Goal: Task Accomplishment & Management: Use online tool/utility

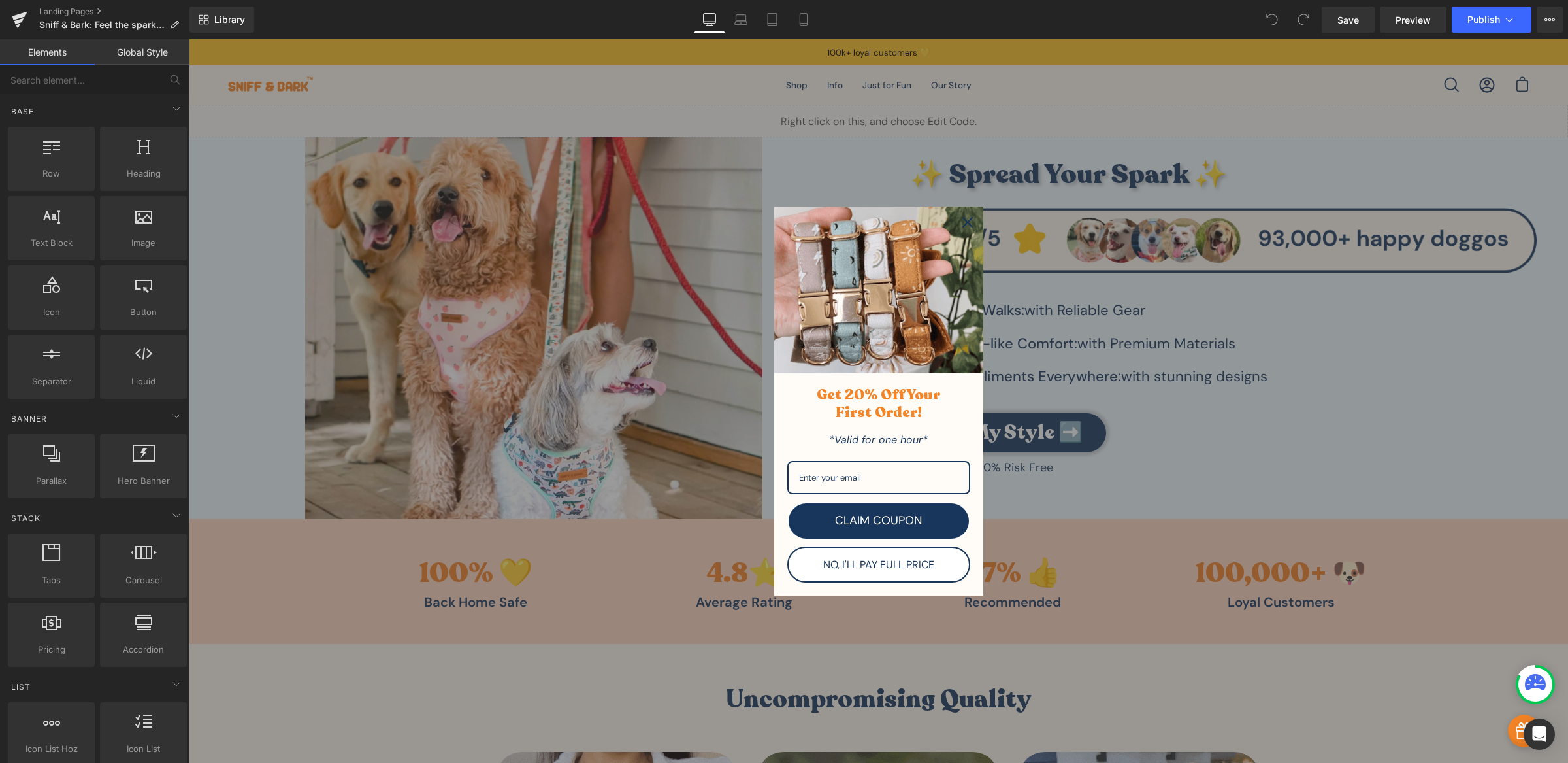
click at [952, 221] on button "Close" at bounding box center [967, 222] width 31 height 31
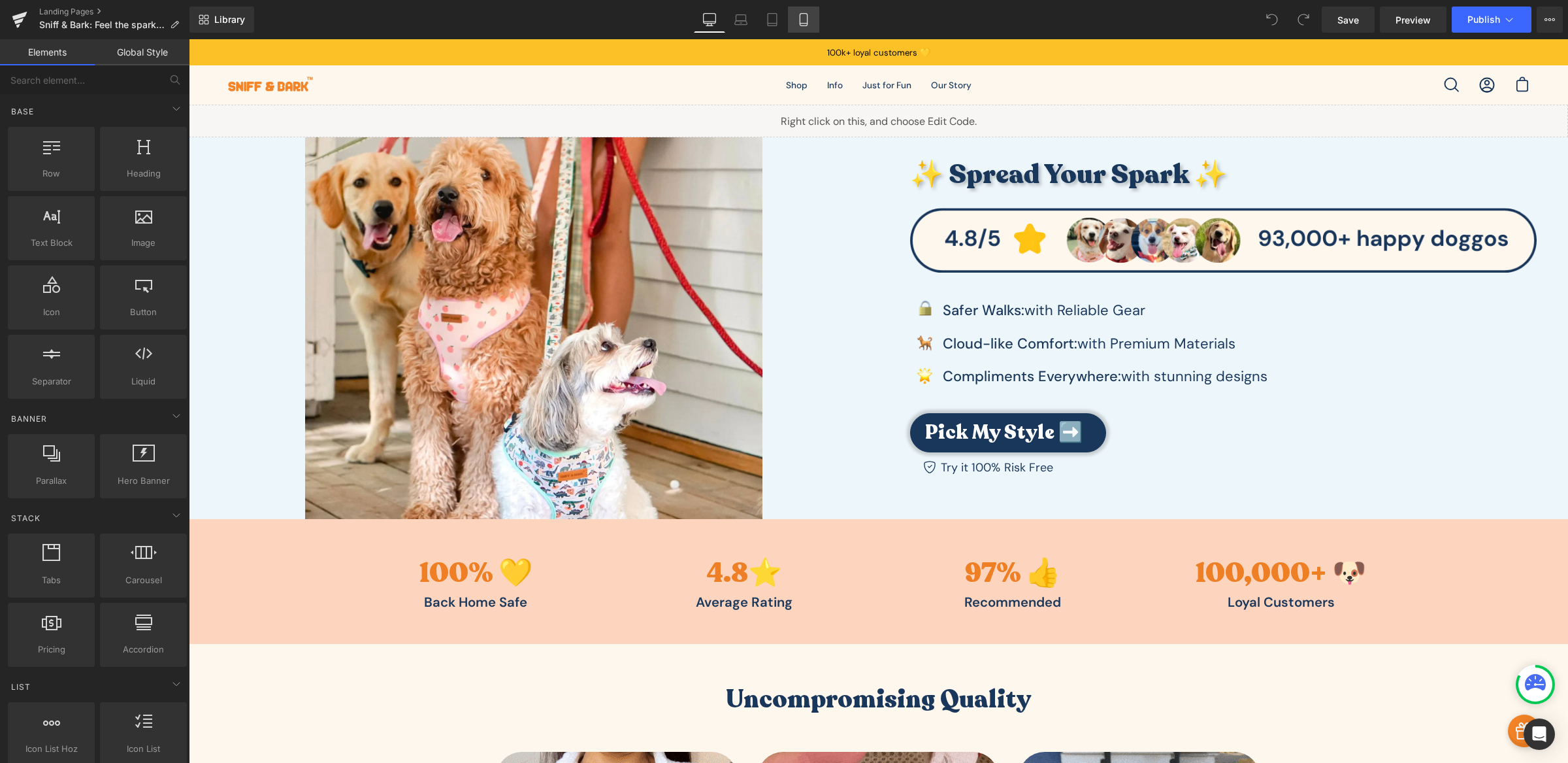
click at [812, 24] on link "Mobile" at bounding box center [803, 19] width 31 height 26
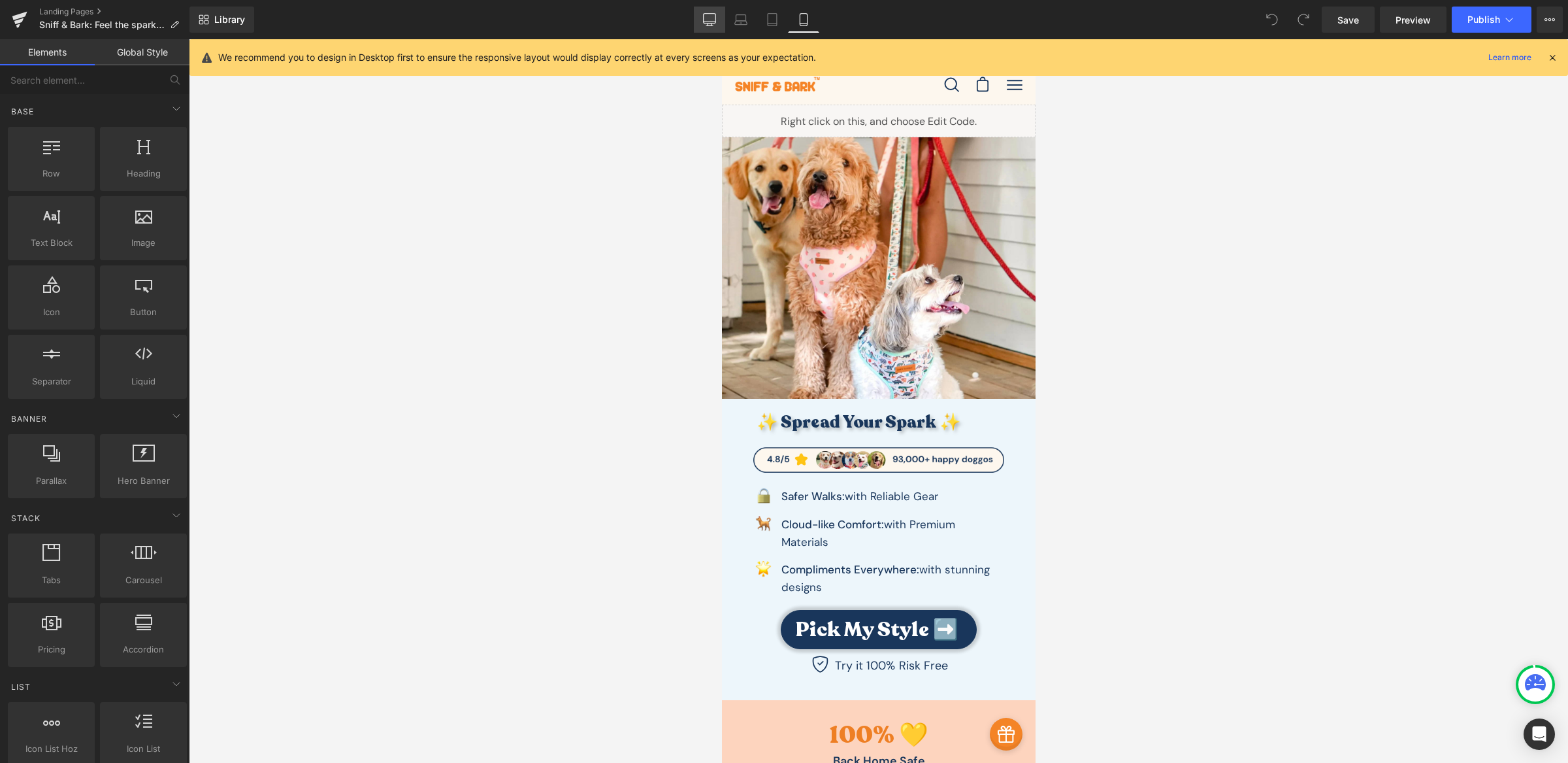
click at [710, 23] on icon at bounding box center [710, 19] width 13 height 10
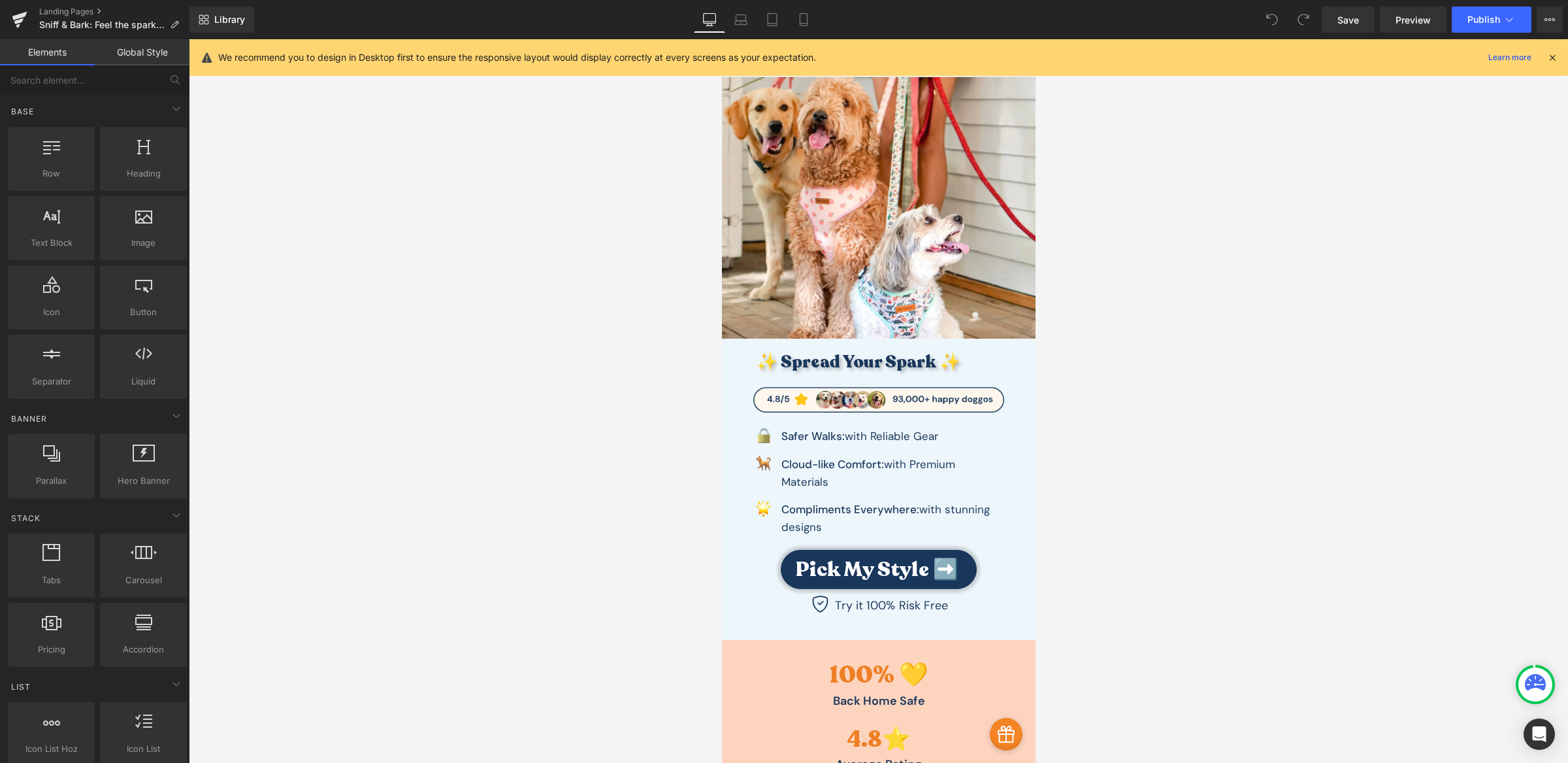
scroll to position [66, 0]
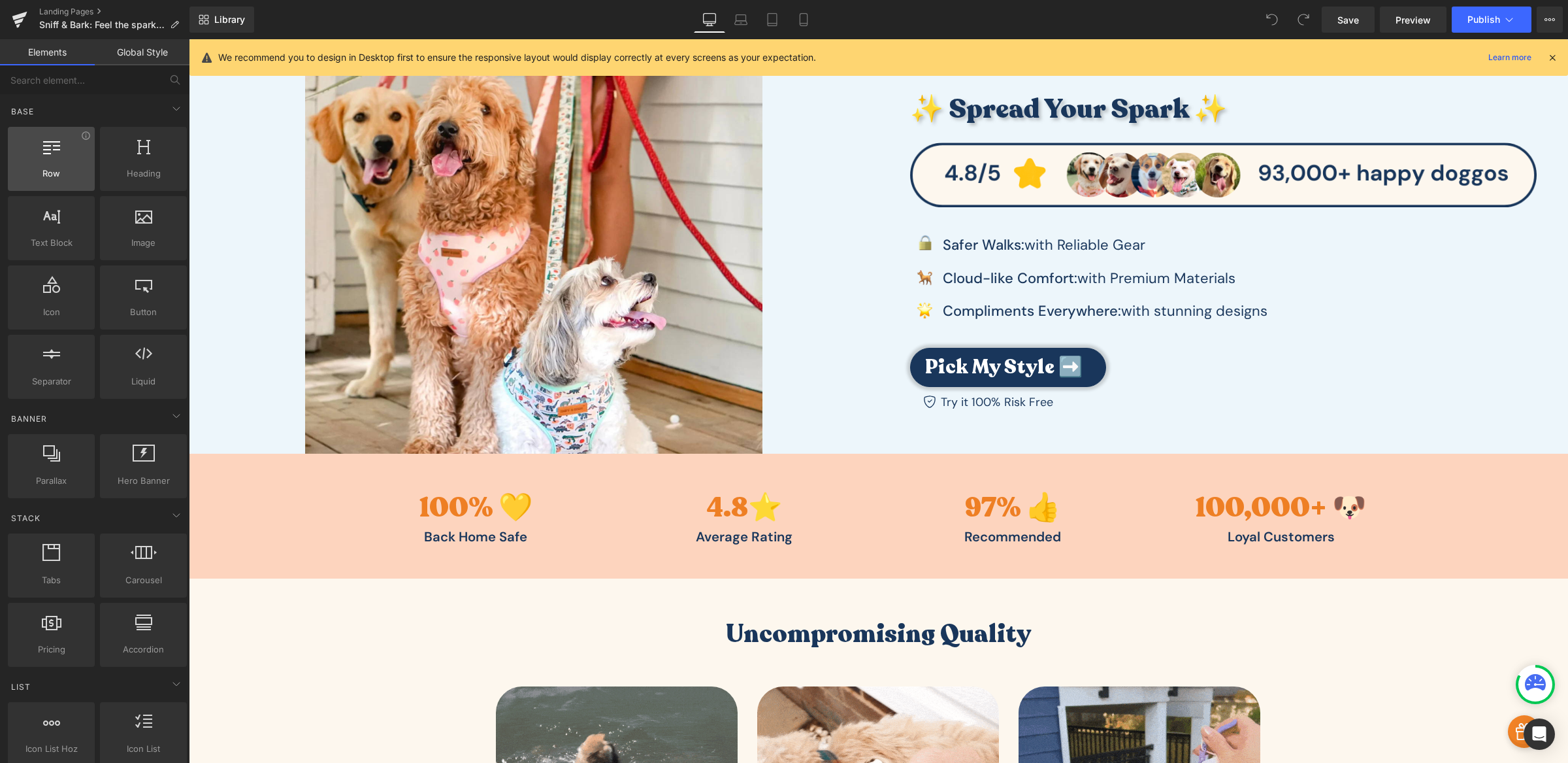
click at [50, 146] on icon at bounding box center [52, 145] width 17 height 17
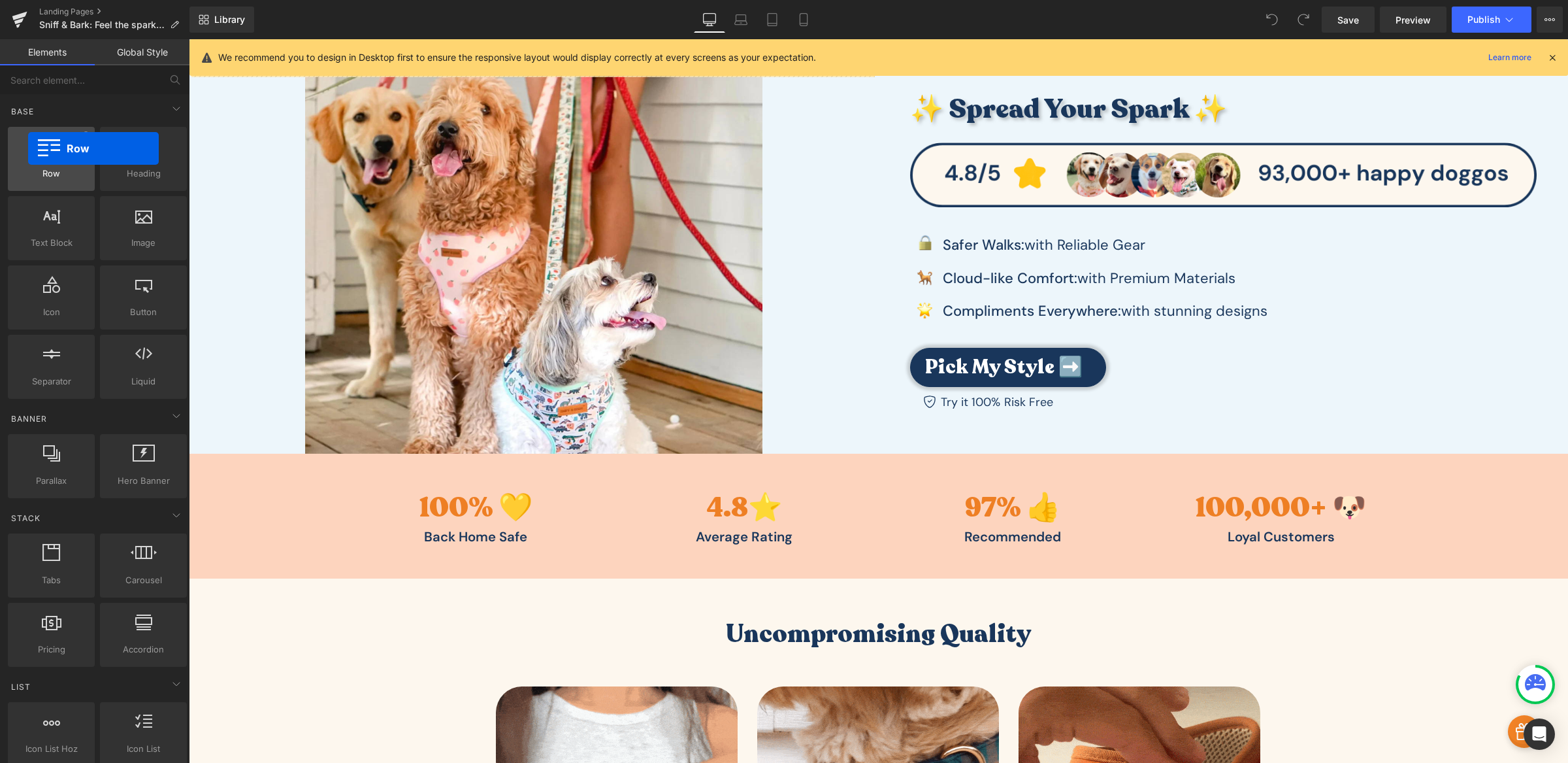
drag, startPoint x: 61, startPoint y: 150, endPoint x: 27, endPoint y: 147, distance: 34.1
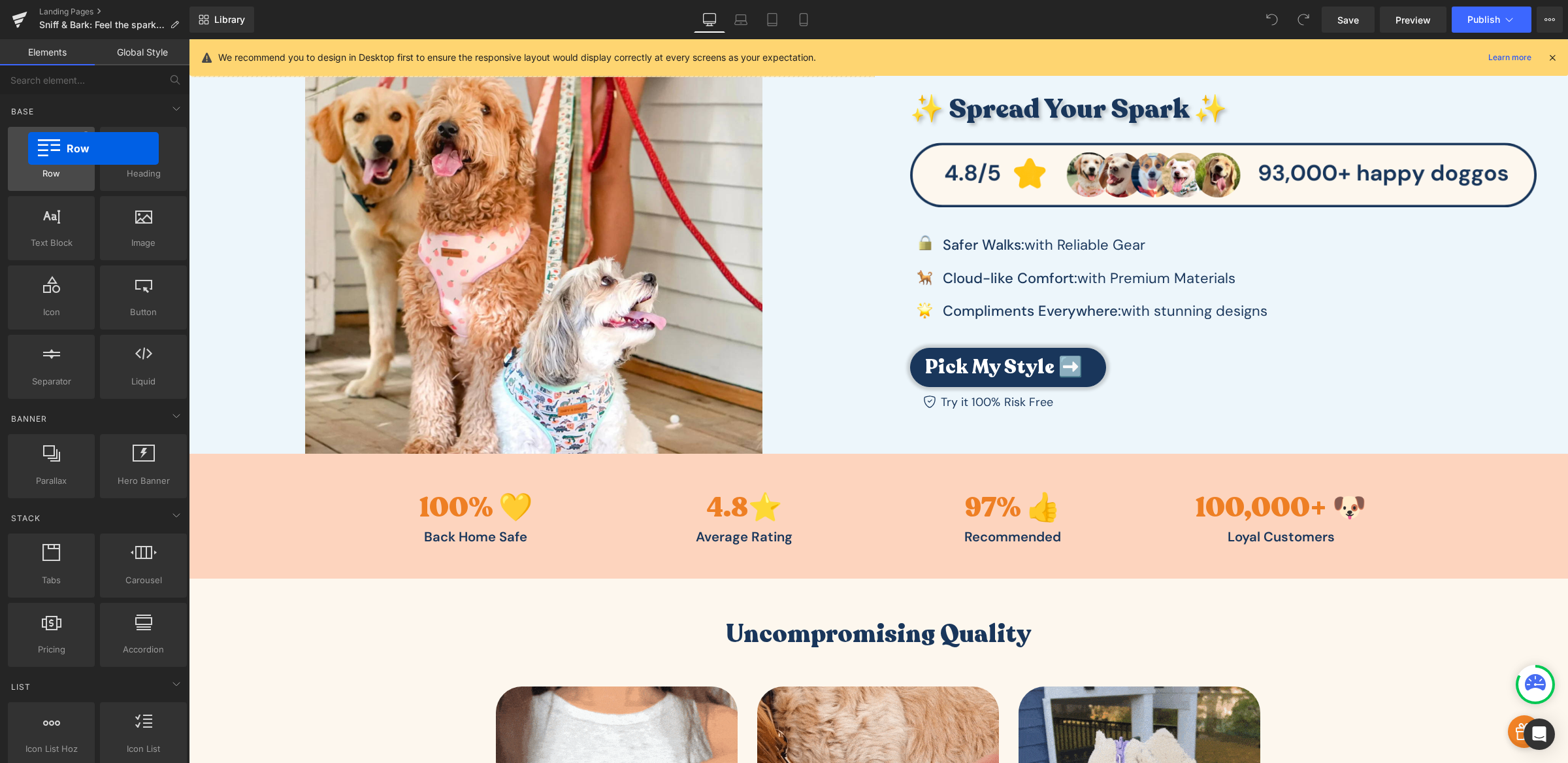
click at [27, 147] on div at bounding box center [51, 152] width 79 height 29
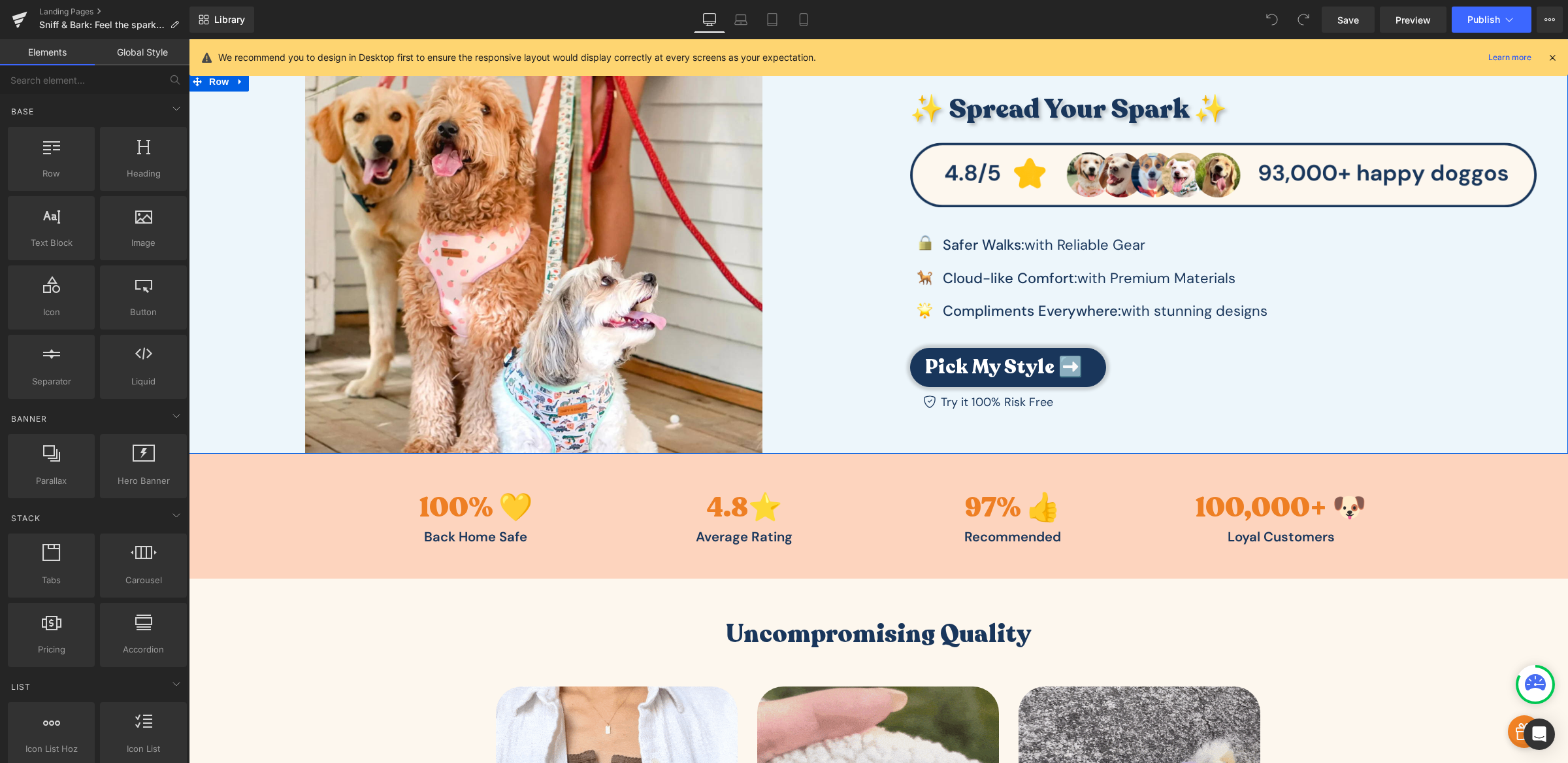
click at [132, 57] on link "Global Style" at bounding box center [142, 52] width 95 height 26
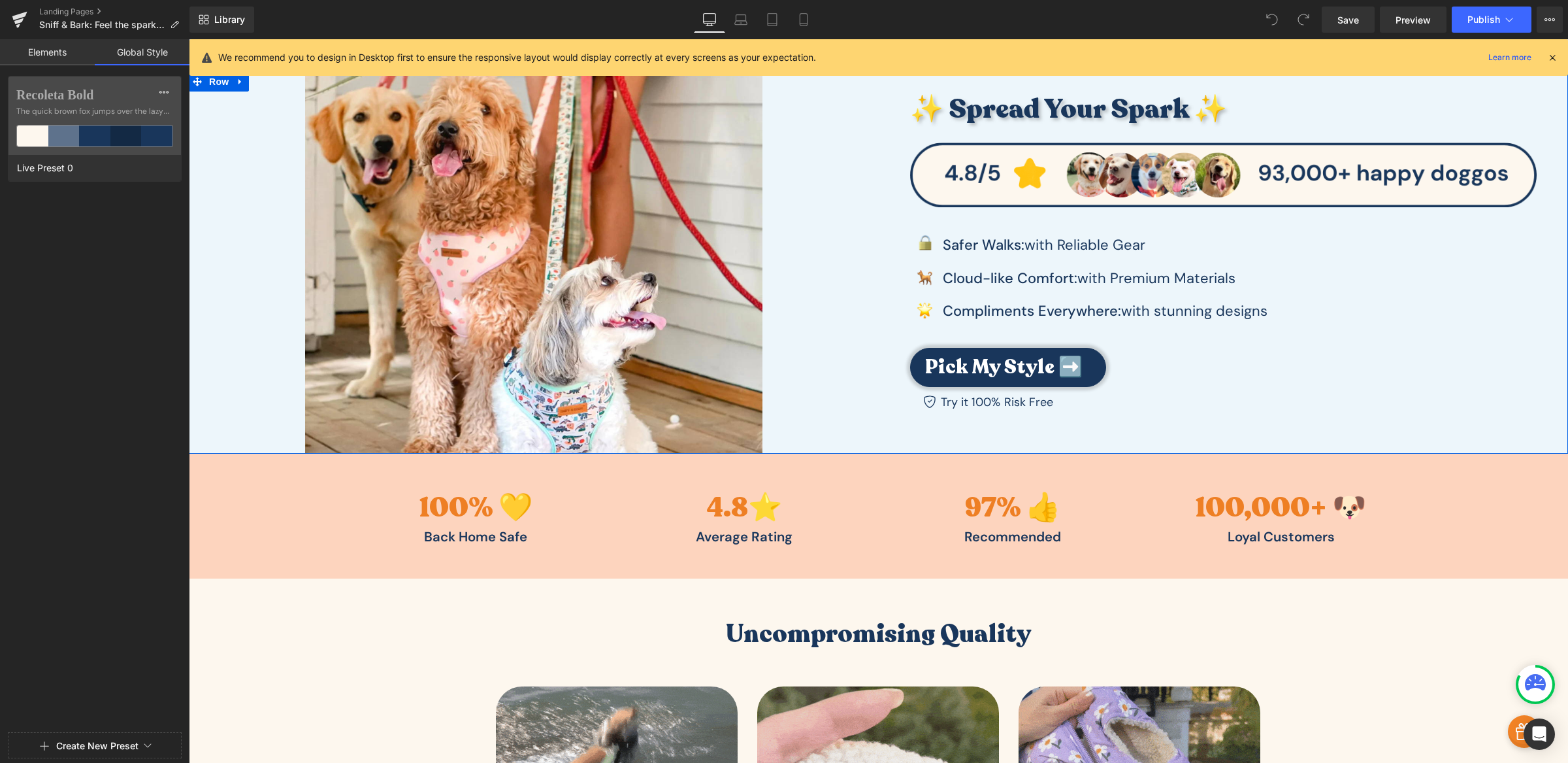
click at [42, 46] on link "Elements" at bounding box center [47, 52] width 95 height 26
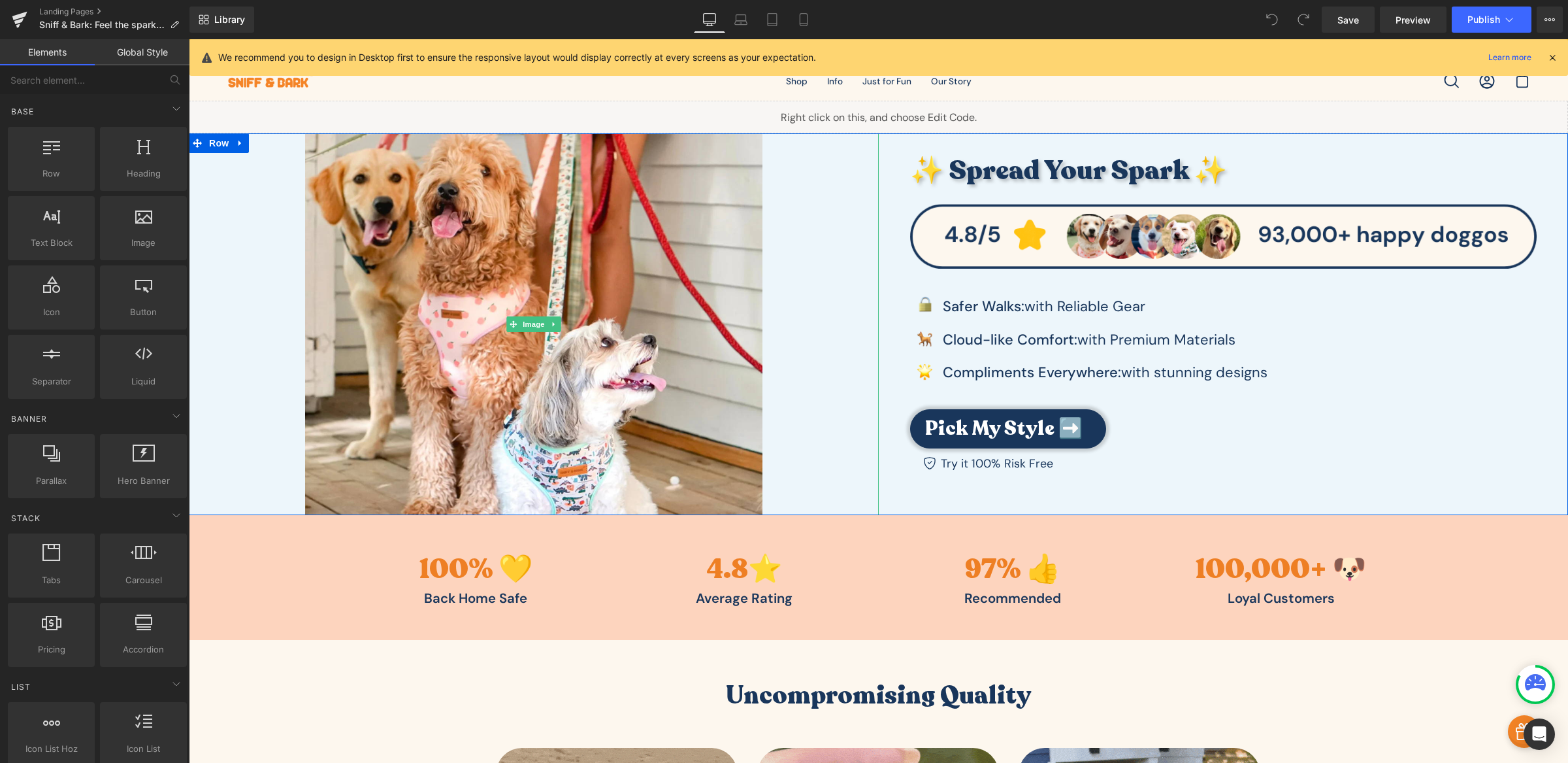
scroll to position [0, 0]
